Goal: Complete application form: Complete application form

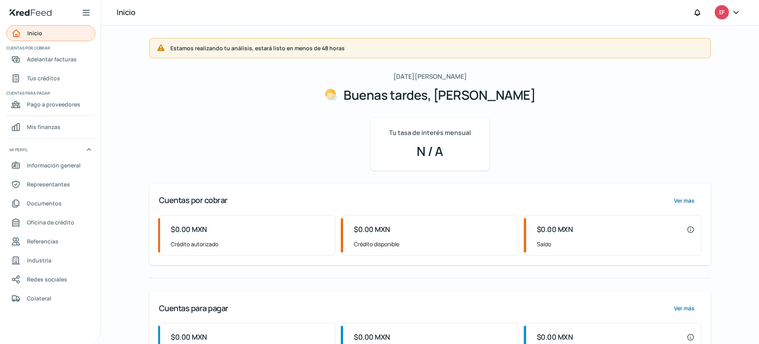
click at [36, 34] on font "Inicio" at bounding box center [34, 33] width 15 height 8
click at [42, 32] on font "Inicio" at bounding box center [34, 33] width 15 height 8
click at [47, 169] on span "Información general" at bounding box center [54, 165] width 54 height 10
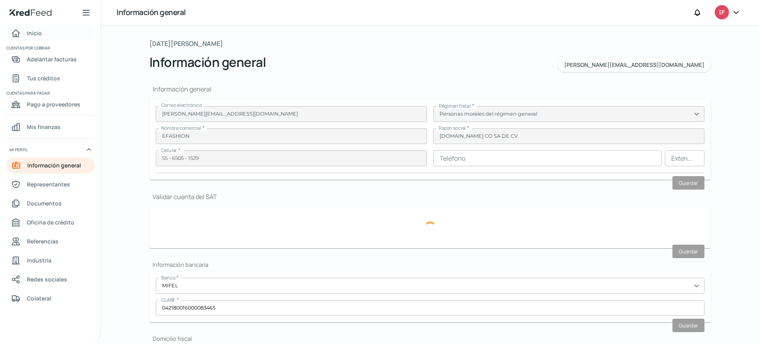
type input "EFA130701KJ9"
type input "[GEOGRAPHIC_DATA]"
type input "189"
type input "05000"
type input "CUAJIMALPA"
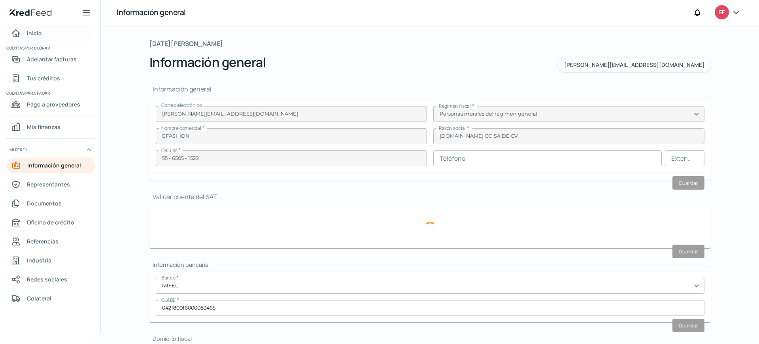
type input "CUAJIMALPA [PERSON_NAME]"
type input "CDMX"
type input "[GEOGRAPHIC_DATA]"
type input "2025.05 CDOM EFA.pdf"
type input "0"
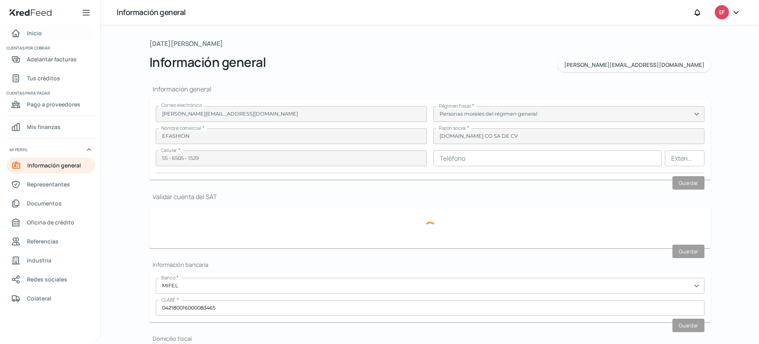
type input "0"
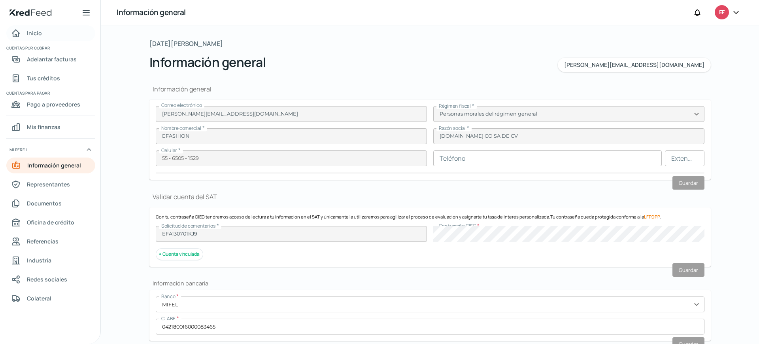
click at [34, 32] on font "Inicio" at bounding box center [34, 33] width 15 height 8
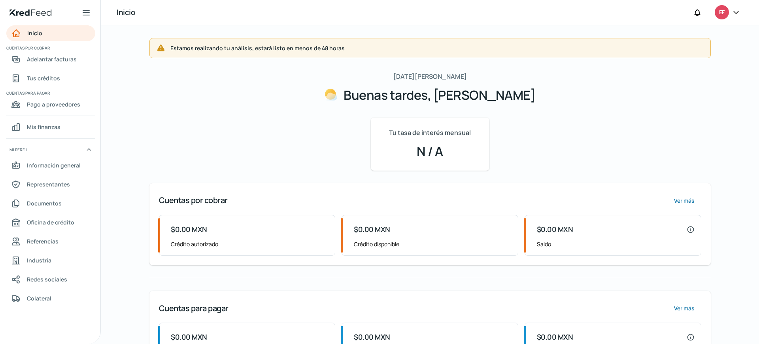
click at [738, 13] on icon at bounding box center [736, 12] width 8 height 8
click at [228, 174] on div "[DATE][PERSON_NAME] Buenas tardes, EFASHION Tu tasa de interés mensual N / A Cu…" at bounding box center [430, 222] width 562 height 302
